Goal: Information Seeking & Learning: Learn about a topic

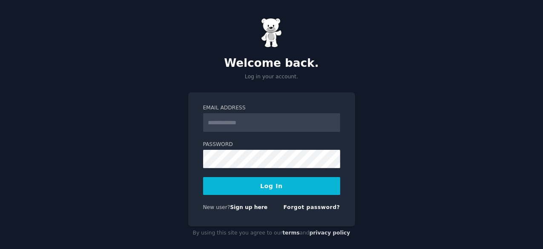
click at [310, 122] on input "Email Address" at bounding box center [271, 122] width 137 height 19
click at [320, 120] on input "Email Address" at bounding box center [271, 122] width 137 height 19
type input "**********"
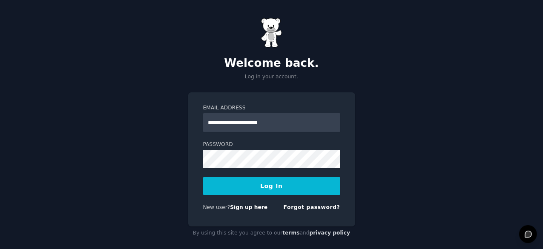
click at [275, 184] on button "Log In" at bounding box center [271, 186] width 137 height 18
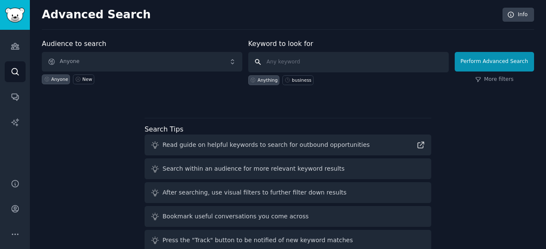
click at [315, 57] on input "text" at bounding box center [348, 62] width 200 height 20
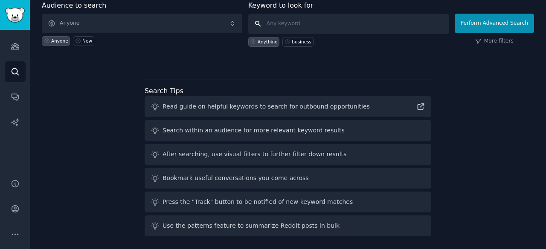
scroll to position [39, 0]
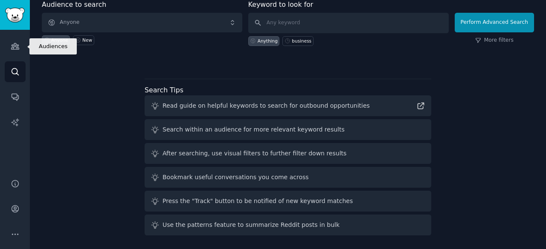
click at [14, 42] on icon "Sidebar" at bounding box center [15, 46] width 9 height 9
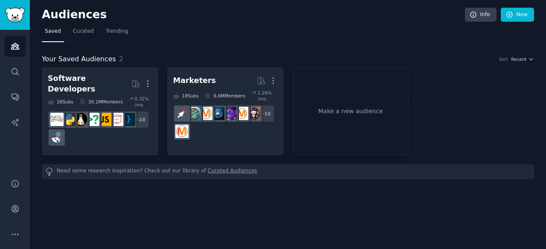
click at [82, 33] on span "Curated" at bounding box center [83, 32] width 21 height 8
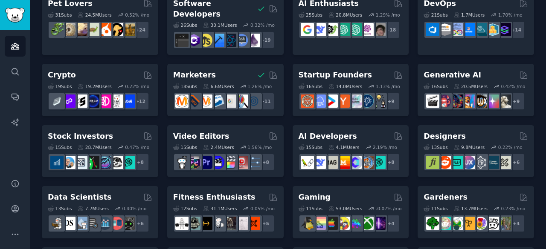
scroll to position [85, 0]
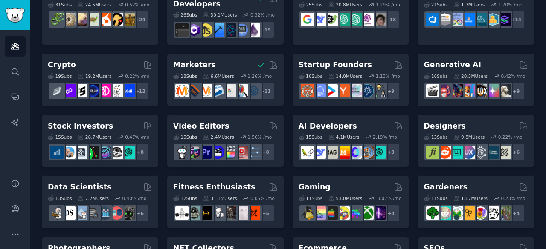
click at [250, 182] on div "Fitness Enthusiasts" at bounding box center [225, 187] width 104 height 11
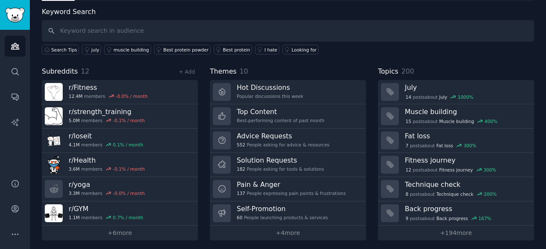
scroll to position [43, 0]
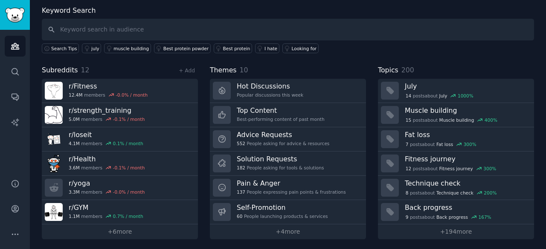
click at [303, 161] on h3 "Solution Requests" at bounding box center [280, 159] width 87 height 9
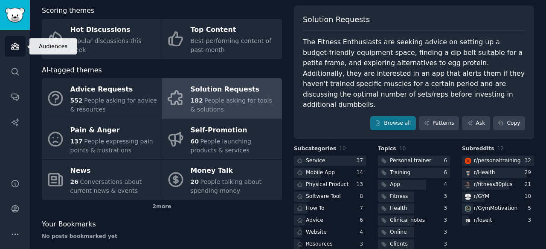
click at [17, 41] on link "Audiences" at bounding box center [15, 46] width 21 height 21
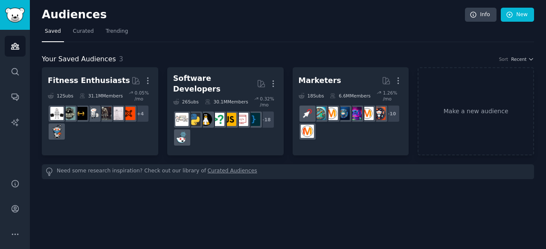
click at [89, 32] on span "Curated" at bounding box center [83, 32] width 21 height 8
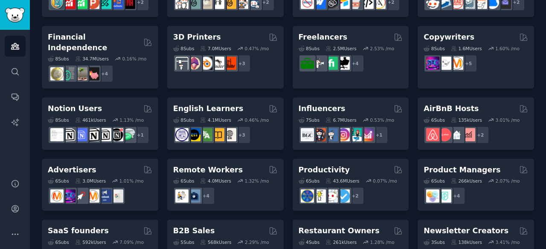
scroll to position [432, 0]
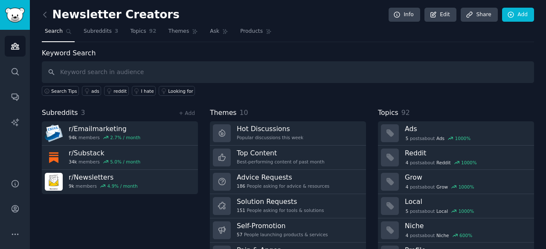
click at [332, 207] on link "Solution Requests 151 People asking for tools & solutions" at bounding box center [288, 206] width 156 height 24
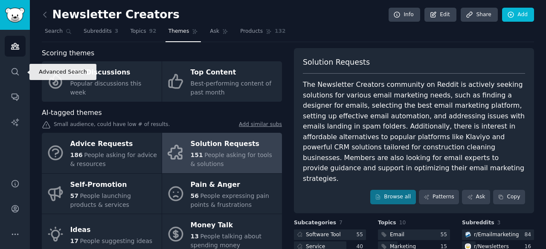
click at [19, 71] on icon "Sidebar" at bounding box center [15, 71] width 9 height 9
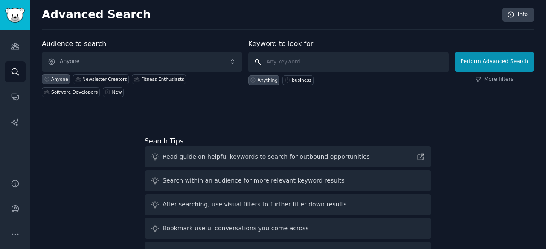
click at [273, 60] on input "text" at bounding box center [348, 62] width 200 height 20
type input "solopreneur"
click button "Perform Advanced Search" at bounding box center [493, 62] width 79 height 20
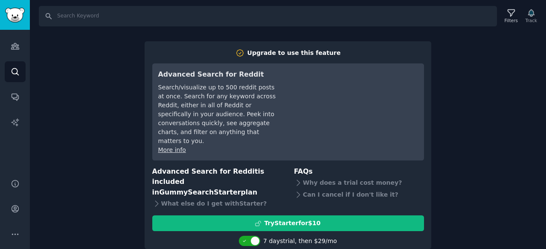
click at [246, 236] on div at bounding box center [249, 241] width 21 height 10
checkbox input "false"
click at [494, 176] on div "Search Filters Track Upgrade to use this feature Advanced Search for Reddit Sea…" at bounding box center [288, 124] width 516 height 249
drag, startPoint x: 438, startPoint y: 27, endPoint x: 429, endPoint y: 27, distance: 9.0
click at [438, 27] on div "Search Filters Track Upgrade to use this feature Advanced Search for Reddit Sea…" at bounding box center [288, 124] width 516 height 249
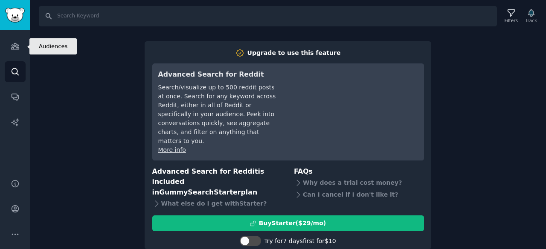
click at [17, 48] on icon "Sidebar" at bounding box center [15, 46] width 8 height 6
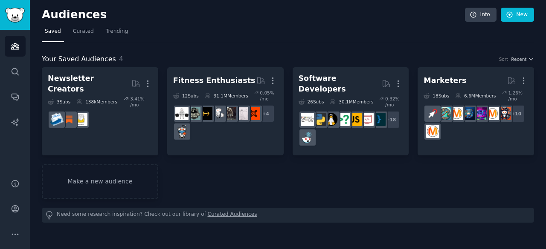
click at [84, 32] on span "Curated" at bounding box center [83, 32] width 21 height 8
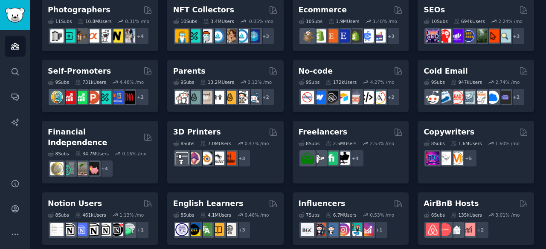
scroll to position [341, 0]
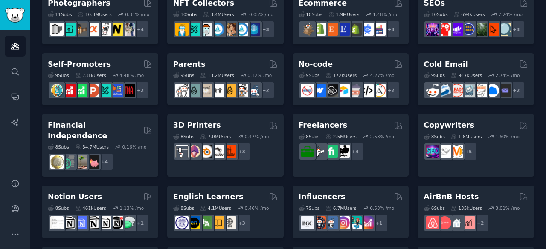
click at [113, 120] on h2 "Financial Independence" at bounding box center [94, 130] width 92 height 21
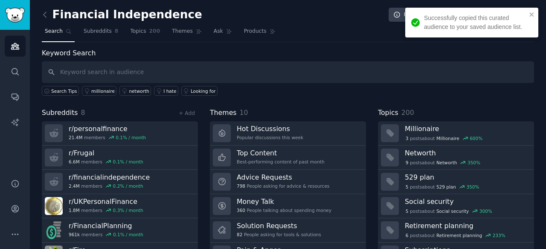
click at [100, 35] on link "Subreddits 8" at bounding box center [101, 33] width 40 height 17
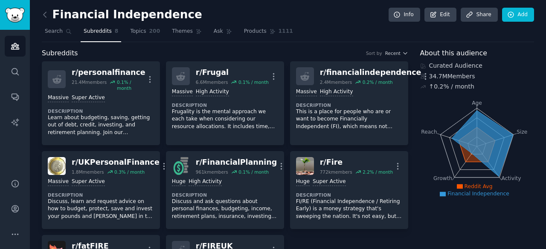
click at [56, 32] on span "Search" at bounding box center [54, 32] width 18 height 8
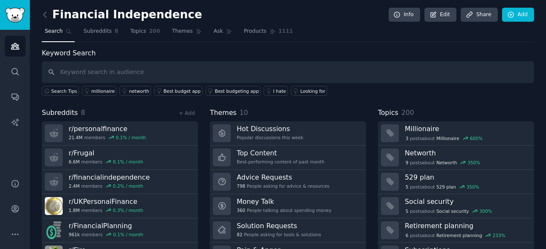
click at [44, 17] on icon at bounding box center [44, 14] width 9 height 9
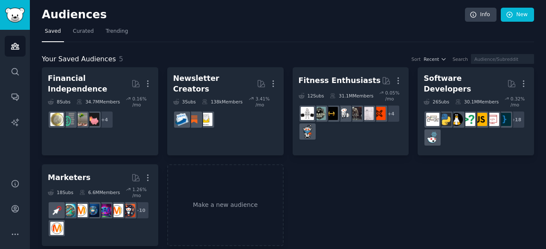
click at [400, 79] on icon "button" at bounding box center [397, 80] width 9 height 9
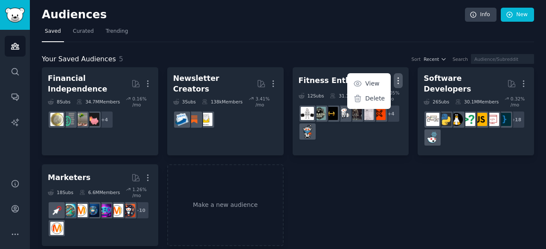
click at [381, 98] on p "Delete" at bounding box center [375, 98] width 20 height 9
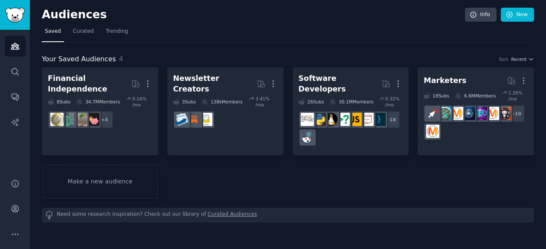
click at [272, 82] on icon "button" at bounding box center [272, 83] width 9 height 9
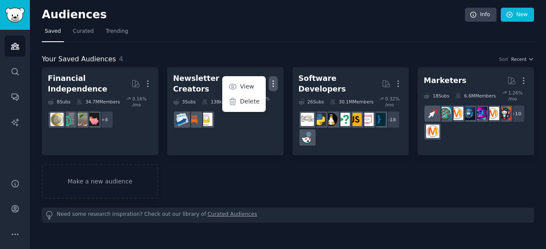
click at [254, 103] on div "Delete" at bounding box center [243, 102] width 40 height 18
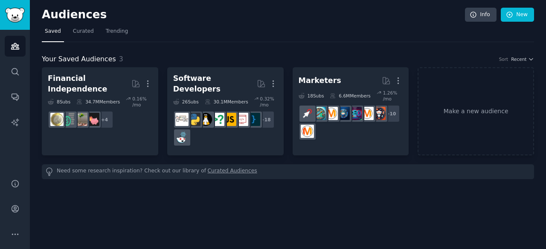
click at [148, 79] on icon "button" at bounding box center [147, 83] width 9 height 9
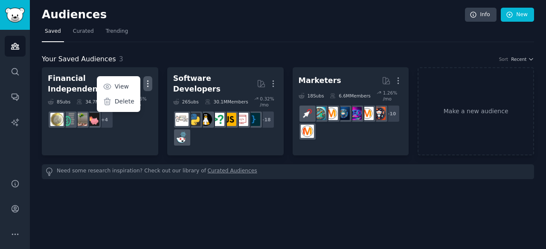
click at [133, 100] on p "Delete" at bounding box center [125, 101] width 20 height 9
click at [79, 33] on span "Curated" at bounding box center [83, 32] width 21 height 8
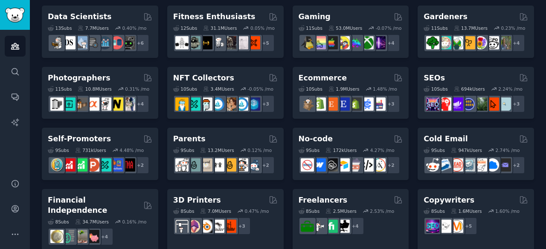
scroll to position [432, 0]
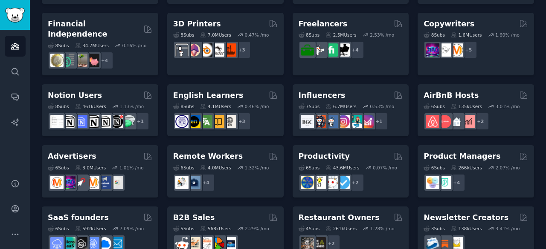
click at [113, 223] on div "6 Sub s 592k Users 7.09 % /mo" at bounding box center [100, 238] width 104 height 30
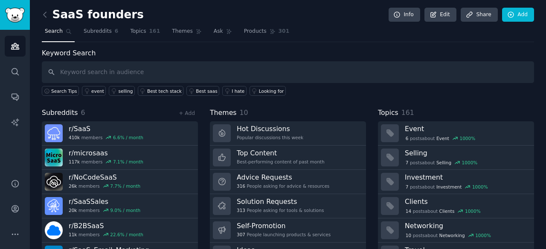
click at [174, 156] on link "r/ microsaas 117k members 7.1 % / month" at bounding box center [120, 158] width 156 height 24
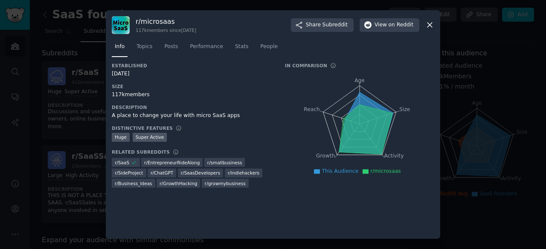
click at [153, 43] on link "Topics" at bounding box center [144, 48] width 22 height 17
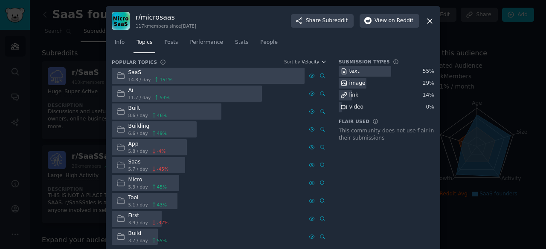
click at [170, 45] on span "Posts" at bounding box center [171, 43] width 14 height 8
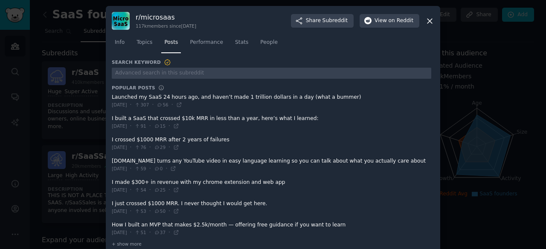
click at [124, 225] on span at bounding box center [271, 229] width 319 height 21
click at [179, 231] on icon at bounding box center [176, 233] width 6 height 6
